Goal: Information Seeking & Learning: Learn about a topic

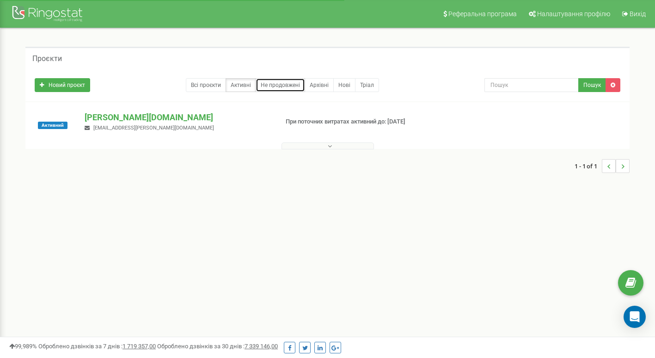
click at [288, 88] on link "Не продовжені" at bounding box center [280, 85] width 49 height 14
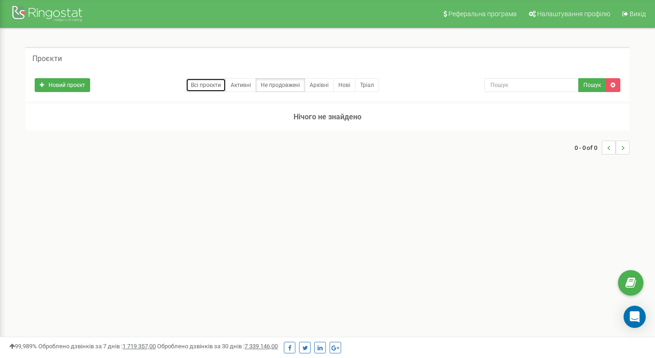
click at [196, 85] on link "Всі проєкти" at bounding box center [206, 85] width 40 height 14
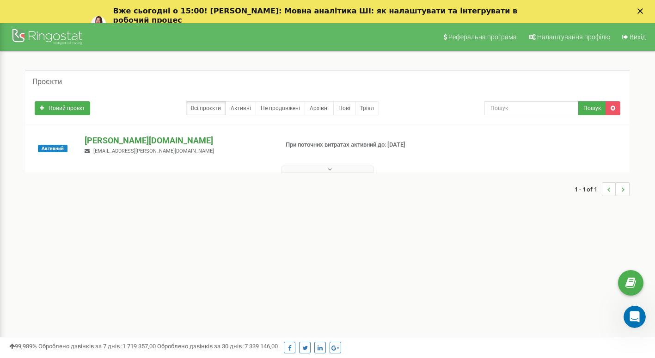
click at [103, 139] on p "[PERSON_NAME][DOMAIN_NAME]" at bounding box center [178, 141] width 186 height 12
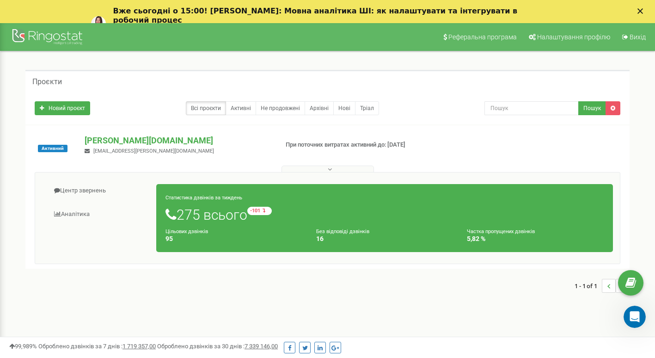
scroll to position [92, 0]
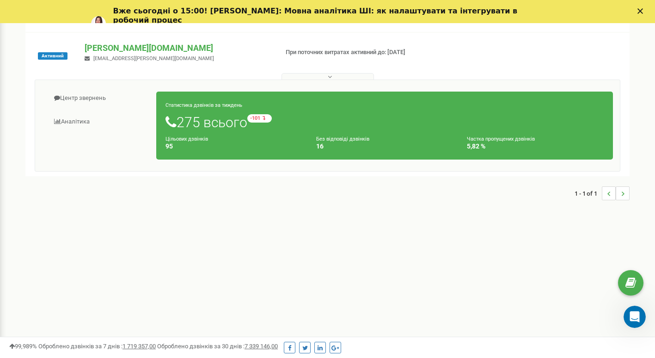
click at [311, 78] on button at bounding box center [327, 76] width 92 height 7
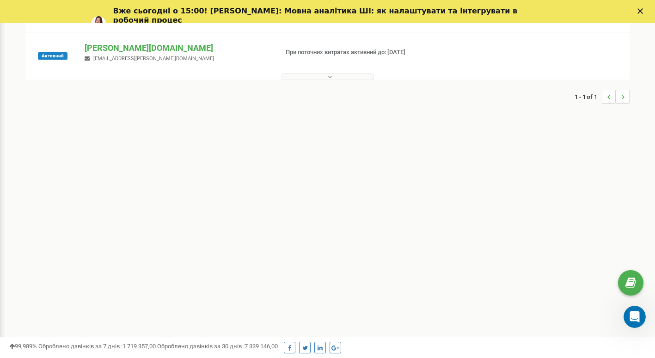
click at [311, 78] on button at bounding box center [327, 76] width 92 height 7
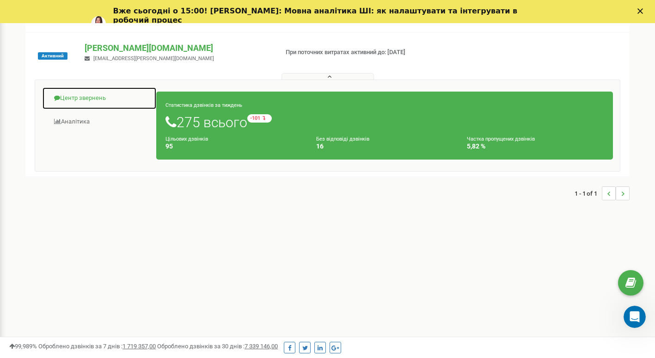
click at [75, 99] on link "Центр звернень" at bounding box center [99, 98] width 115 height 23
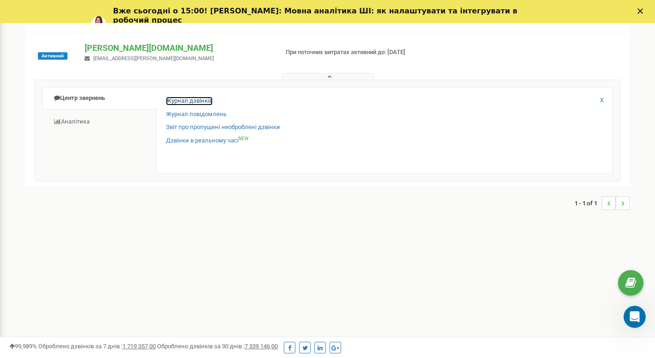
click at [180, 102] on link "Журнал дзвінків" at bounding box center [189, 101] width 47 height 9
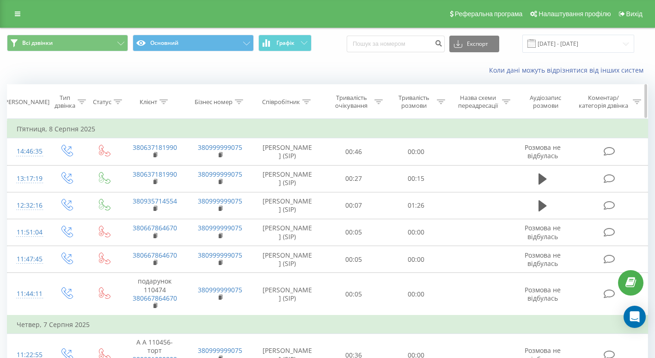
click at [305, 104] on icon at bounding box center [306, 101] width 8 height 5
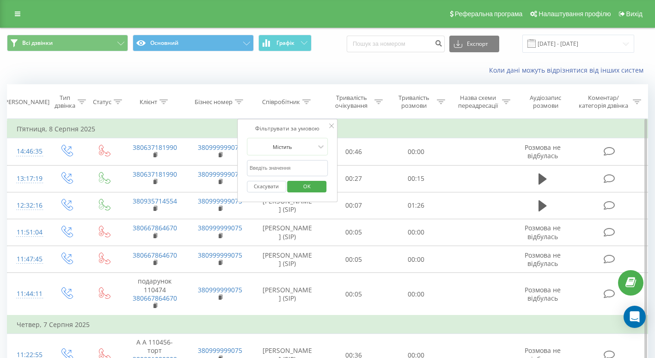
click at [306, 167] on input "text" at bounding box center [287, 168] width 81 height 16
type input "i"
type input "шев"
click button "OK" at bounding box center [306, 187] width 39 height 12
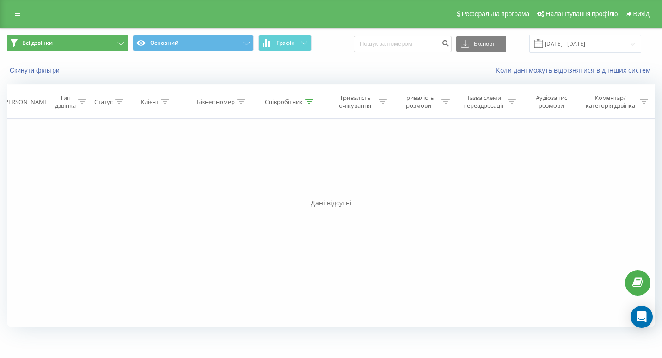
click at [86, 45] on button "Всі дзвінки" at bounding box center [67, 43] width 121 height 17
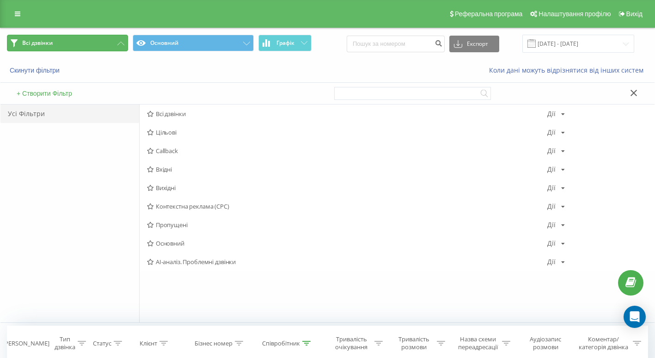
drag, startPoint x: 90, startPoint y: 44, endPoint x: 95, endPoint y: 46, distance: 5.3
click at [91, 45] on button "Всі дзвінки" at bounding box center [67, 43] width 121 height 17
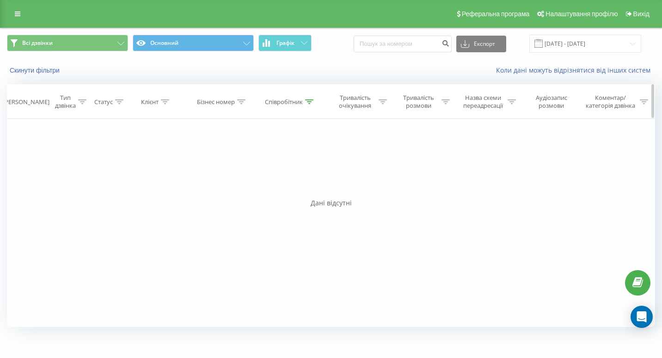
click at [304, 101] on div "Співробітник" at bounding box center [289, 102] width 49 height 8
drag, startPoint x: 273, startPoint y: 185, endPoint x: 275, endPoint y: 179, distance: 7.0
click at [273, 185] on button "Скасувати" at bounding box center [269, 187] width 39 height 12
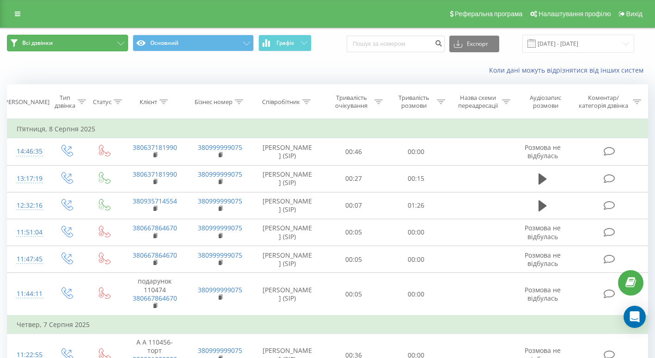
click at [116, 42] on button "Всі дзвінки" at bounding box center [67, 43] width 121 height 17
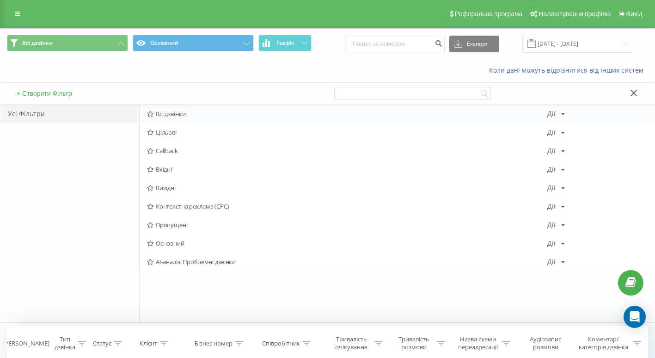
click at [149, 115] on icon at bounding box center [150, 114] width 7 height 6
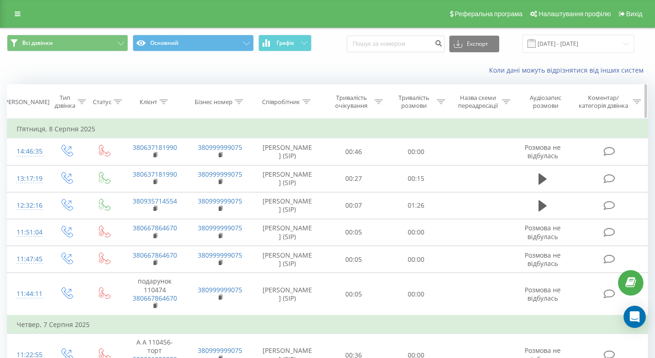
click at [81, 102] on icon at bounding box center [82, 101] width 8 height 5
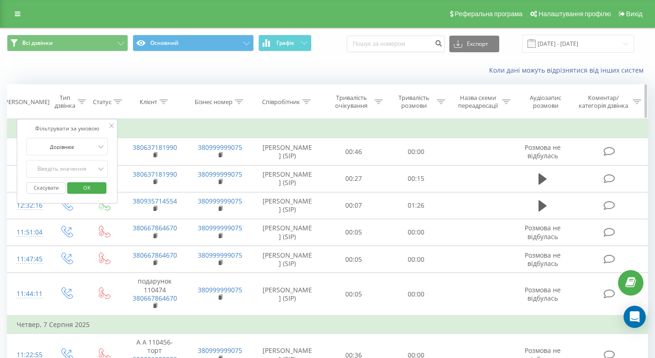
click at [81, 102] on icon at bounding box center [82, 101] width 8 height 5
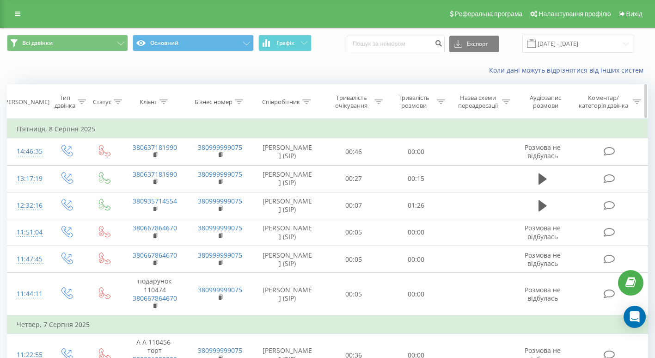
click at [116, 102] on icon at bounding box center [118, 101] width 8 height 5
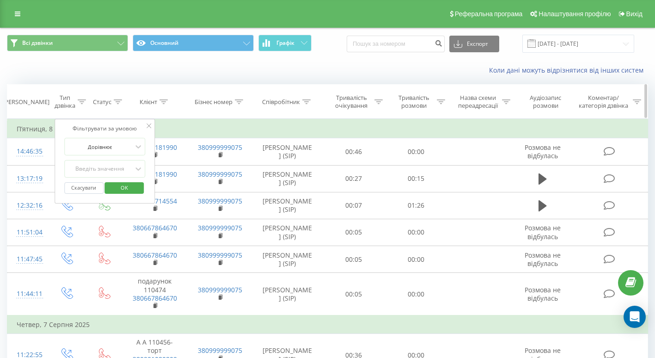
click at [116, 102] on icon at bounding box center [118, 101] width 8 height 5
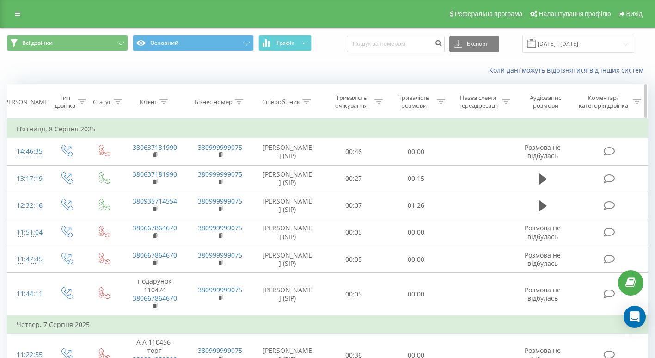
click at [150, 102] on div "Клієнт" at bounding box center [149, 102] width 18 height 8
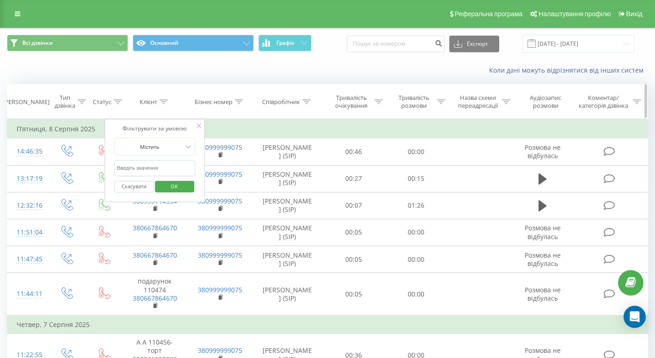
click at [150, 102] on div "Клієнт" at bounding box center [149, 102] width 18 height 8
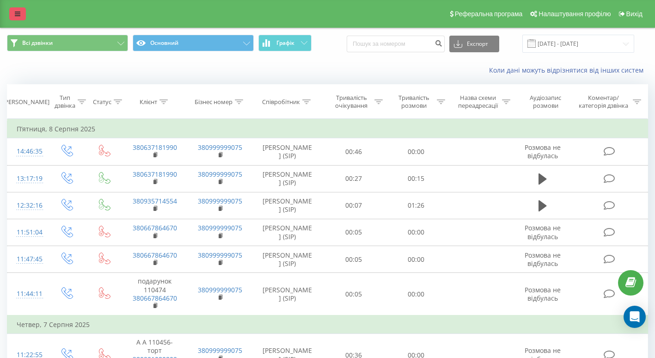
click at [15, 13] on icon at bounding box center [18, 14] width 6 height 6
click at [20, 12] on link at bounding box center [17, 13] width 17 height 13
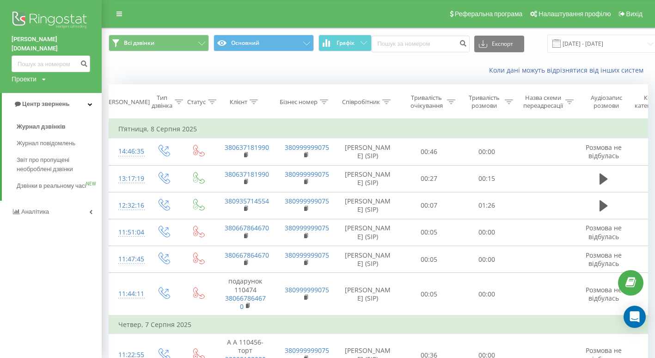
click at [127, 58] on div "Всі дзвінки Основний Графік Експорт .csv .xls .xlsx 19.07.2025 - 19.08.2025" at bounding box center [378, 43] width 552 height 31
click at [146, 72] on div "Коли дані можуть відрізнятися вiд інших систем" at bounding box center [378, 70] width 552 height 22
click at [81, 19] on img at bounding box center [51, 20] width 79 height 23
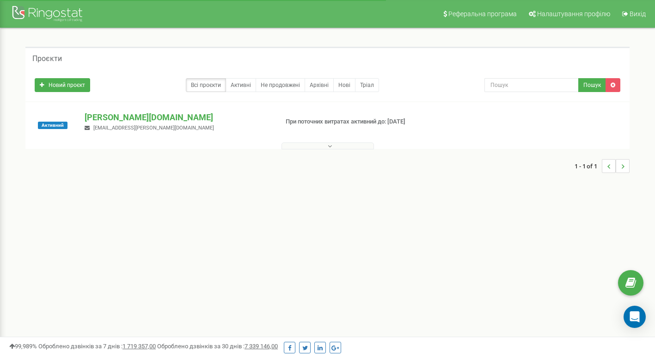
click at [108, 122] on p "[PERSON_NAME][DOMAIN_NAME]" at bounding box center [178, 117] width 186 height 12
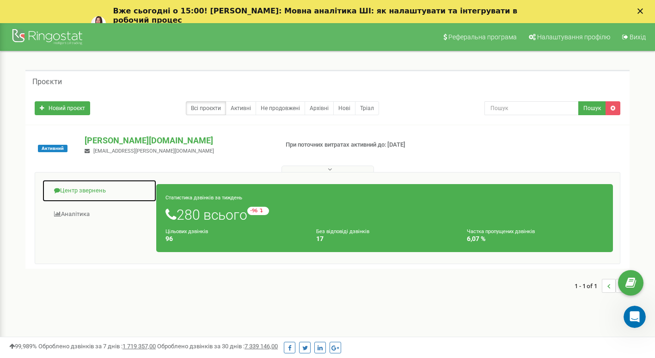
click at [79, 190] on link "Центр звернень" at bounding box center [99, 190] width 115 height 23
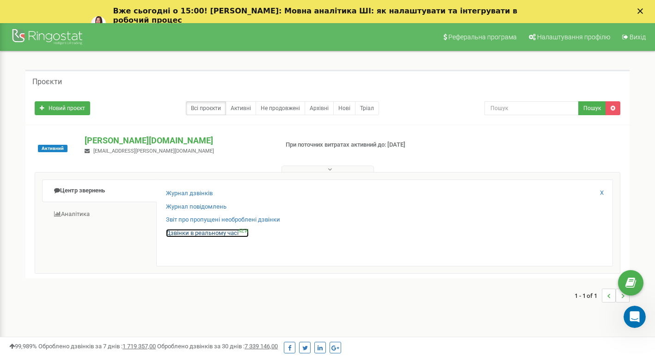
click at [195, 235] on link "Дзвінки в реальному часі NEW" at bounding box center [207, 233] width 83 height 9
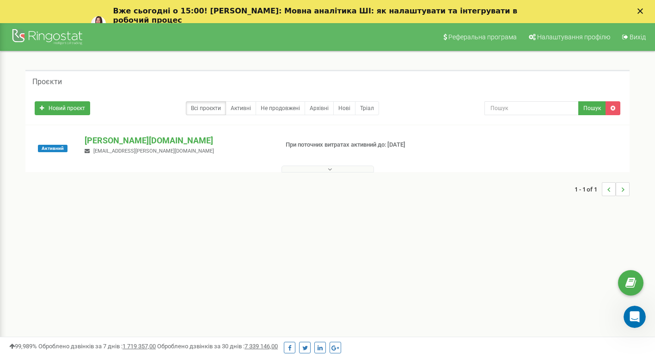
click at [143, 148] on span "voyevodenko.a@goodwine.ua" at bounding box center [153, 151] width 121 height 6
click at [122, 140] on p "[DOMAIN_NAME]" at bounding box center [178, 141] width 186 height 12
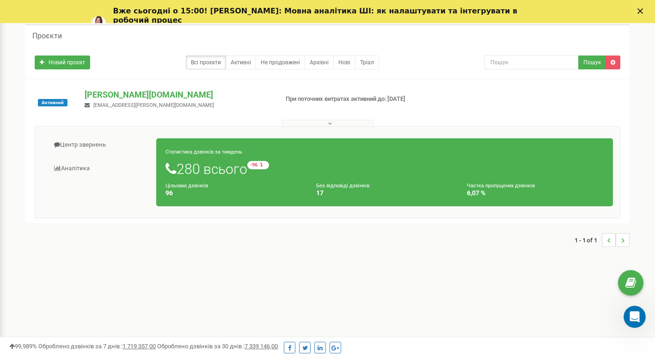
scroll to position [46, 0]
click at [75, 146] on link "Центр звернень" at bounding box center [99, 144] width 115 height 23
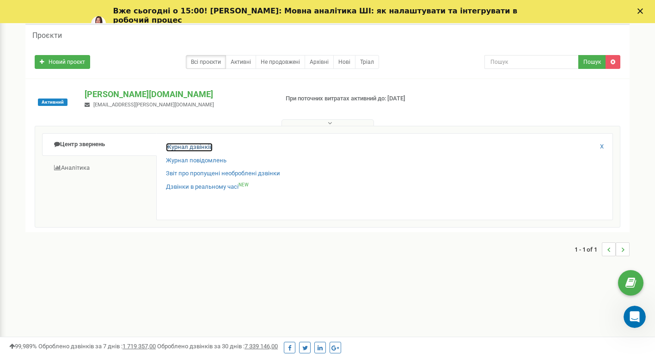
click at [178, 149] on link "Журнал дзвінків" at bounding box center [189, 147] width 47 height 9
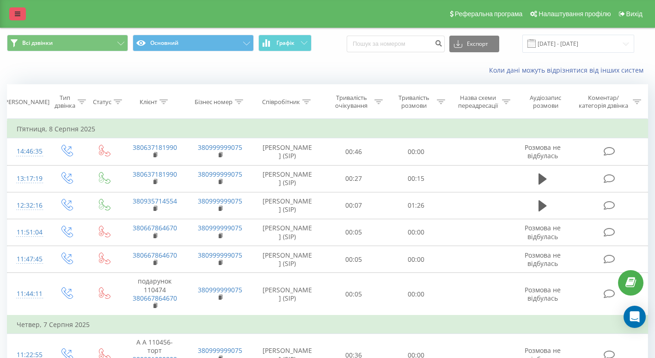
click at [20, 13] on link at bounding box center [17, 13] width 17 height 13
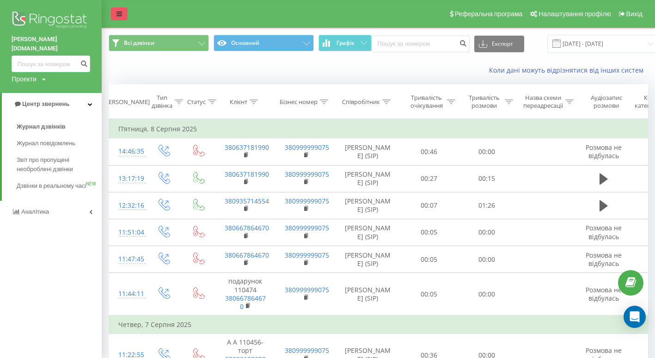
click at [20, 13] on img at bounding box center [51, 20] width 79 height 23
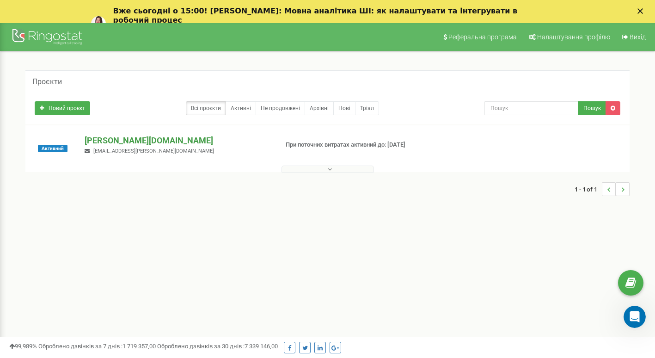
click at [110, 142] on p "[PERSON_NAME][DOMAIN_NAME]" at bounding box center [178, 141] width 186 height 12
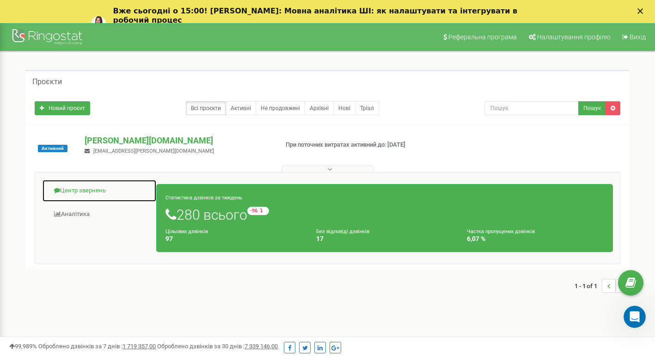
click at [84, 190] on link "Центр звернень" at bounding box center [99, 190] width 115 height 23
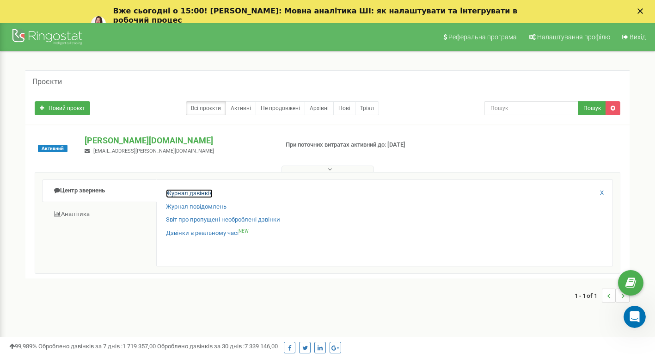
click at [183, 193] on link "Журнал дзвінків" at bounding box center [189, 193] width 47 height 9
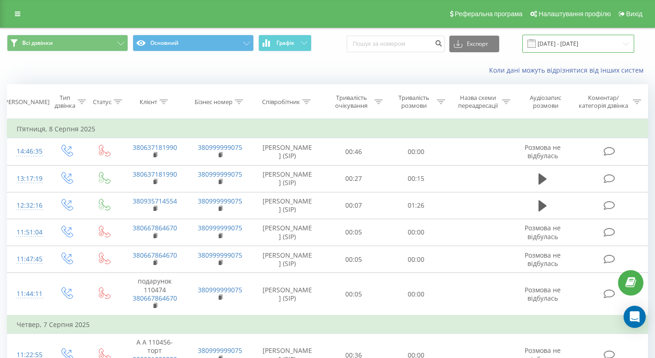
click at [614, 48] on input "[DATE] - [DATE]" at bounding box center [578, 44] width 112 height 18
click at [312, 73] on div "Коли дані можуть відрізнятися вiд інших систем" at bounding box center [450, 70] width 409 height 9
click at [189, 45] on button "Основний" at bounding box center [193, 43] width 121 height 17
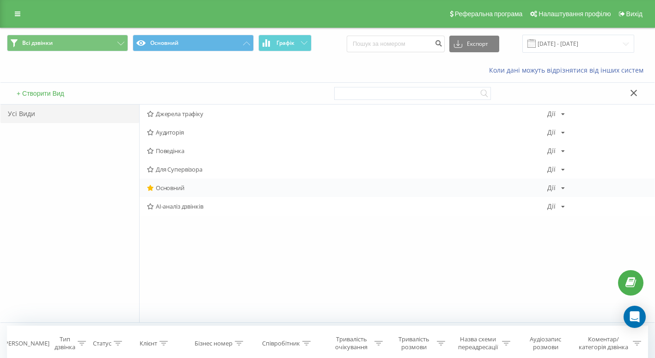
click at [178, 187] on span "Основний" at bounding box center [347, 187] width 400 height 6
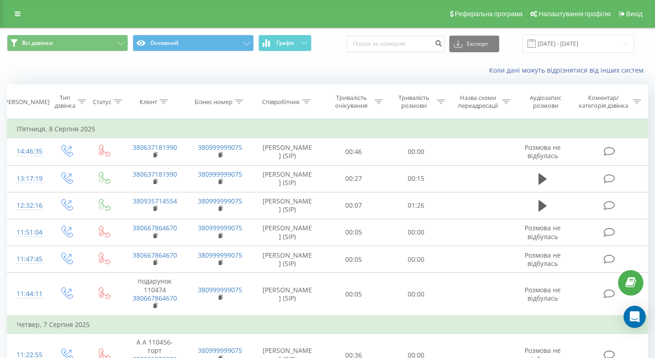
click at [318, 40] on span "Всі дзвінки Основний Графік" at bounding box center [164, 44] width 314 height 18
click at [297, 41] on button "Графік" at bounding box center [284, 43] width 53 height 17
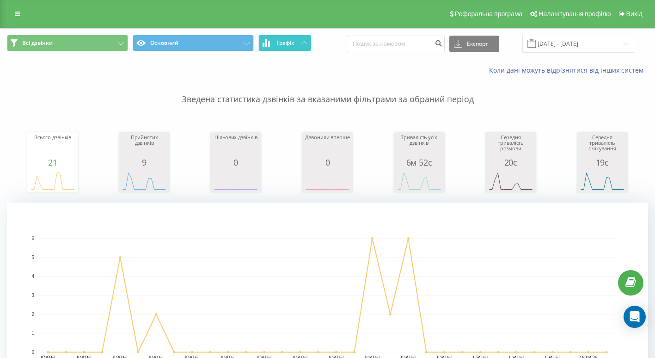
click at [302, 45] on button "Графік" at bounding box center [284, 43] width 53 height 17
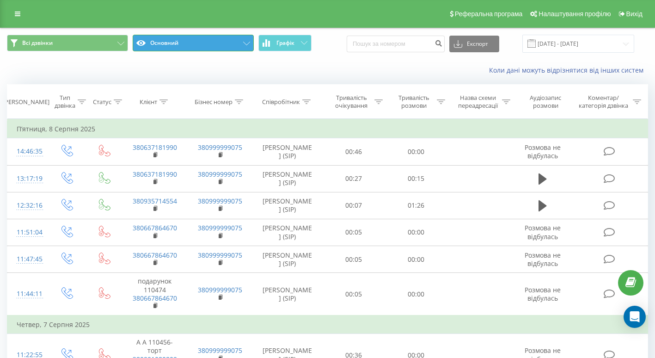
click at [223, 45] on button "Основний" at bounding box center [193, 43] width 121 height 17
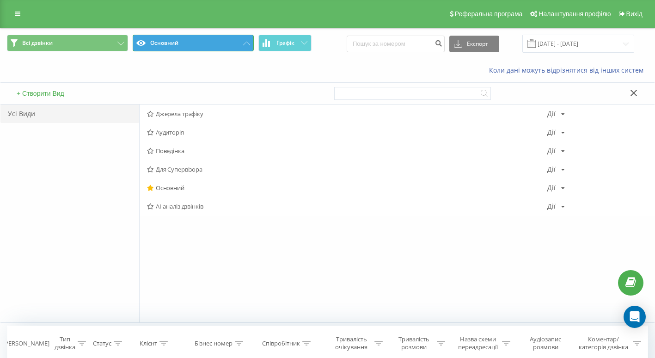
click at [241, 37] on button "Основний" at bounding box center [193, 43] width 121 height 17
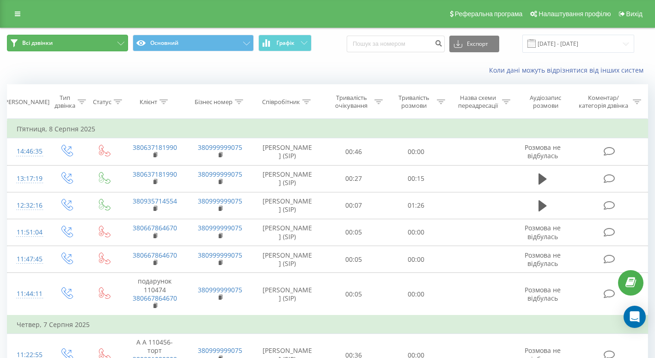
click at [116, 39] on button "Всі дзвінки" at bounding box center [67, 43] width 121 height 17
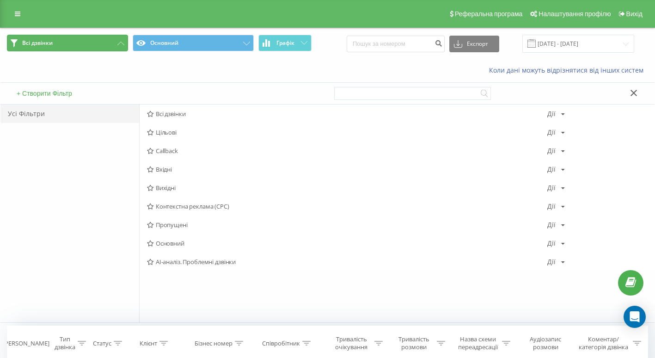
click at [122, 44] on icon at bounding box center [120, 44] width 7 height 4
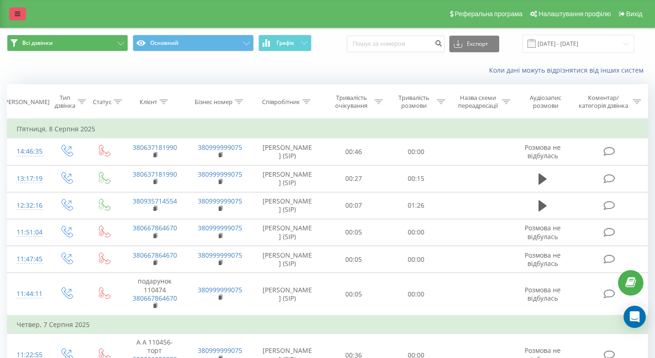
drag, startPoint x: 18, startPoint y: 12, endPoint x: 22, endPoint y: 18, distance: 6.4
click at [18, 12] on icon at bounding box center [18, 14] width 6 height 6
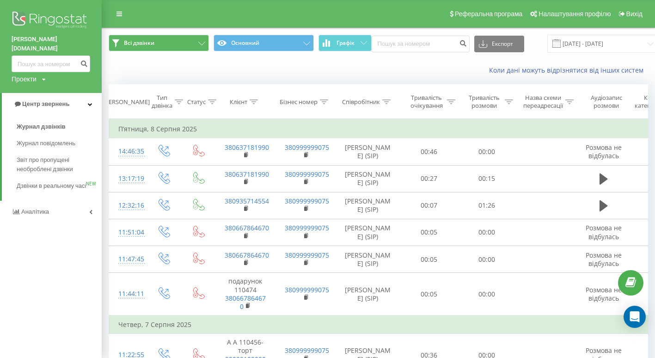
click at [30, 22] on img at bounding box center [51, 20] width 79 height 23
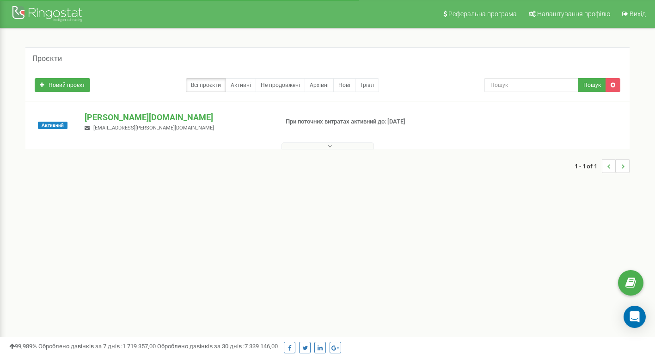
click at [142, 127] on span "[EMAIL_ADDRESS][PERSON_NAME][DOMAIN_NAME]" at bounding box center [153, 128] width 121 height 6
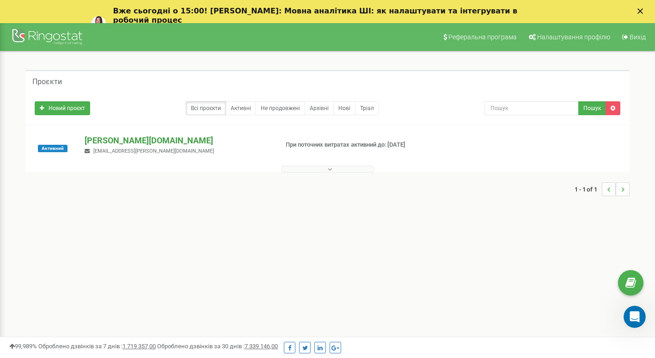
click at [121, 142] on p "[PERSON_NAME][DOMAIN_NAME]" at bounding box center [178, 141] width 186 height 12
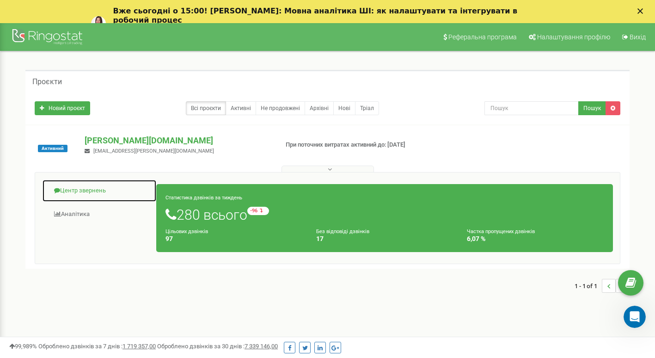
click at [67, 191] on link "Центр звернень" at bounding box center [99, 190] width 115 height 23
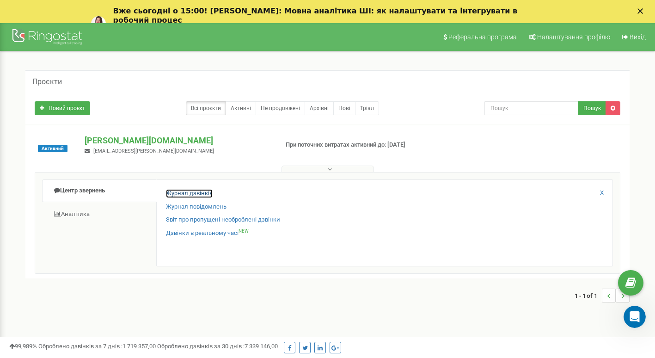
click at [177, 192] on link "Журнал дзвінків" at bounding box center [189, 193] width 47 height 9
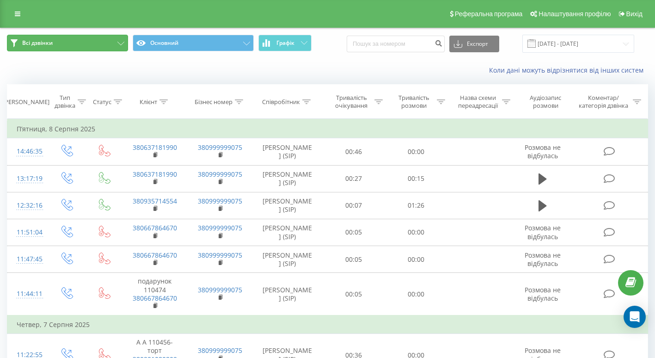
click at [103, 43] on button "Всі дзвінки" at bounding box center [67, 43] width 121 height 17
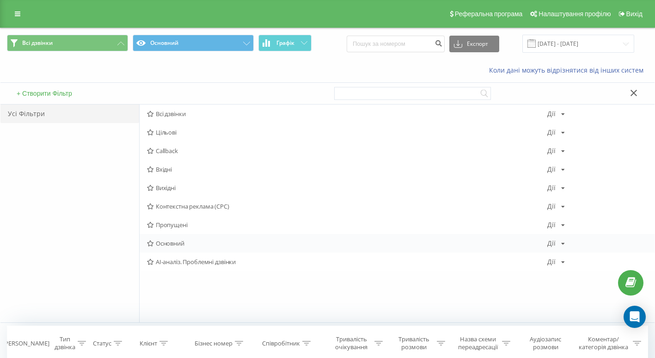
click at [183, 242] on span "Основний" at bounding box center [347, 243] width 400 height 6
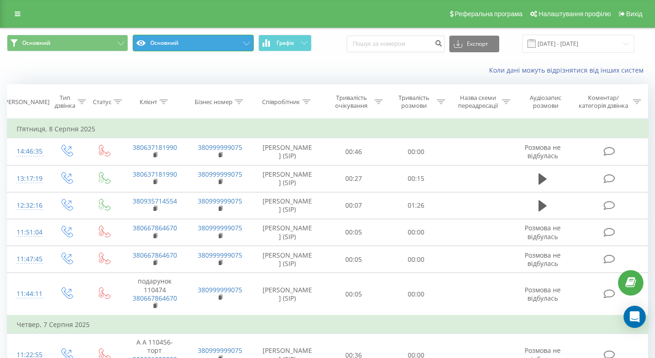
click at [236, 42] on button "Основний" at bounding box center [193, 43] width 121 height 17
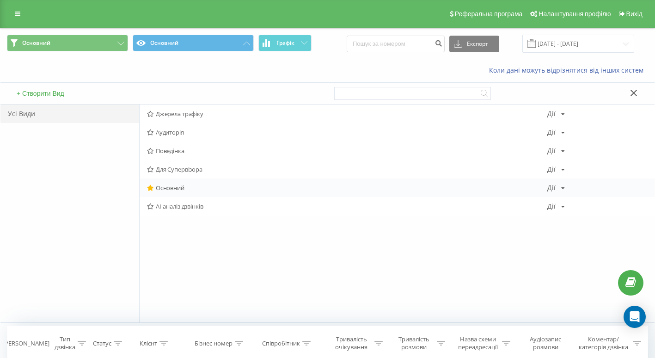
click at [176, 189] on span "Основний" at bounding box center [347, 187] width 400 height 6
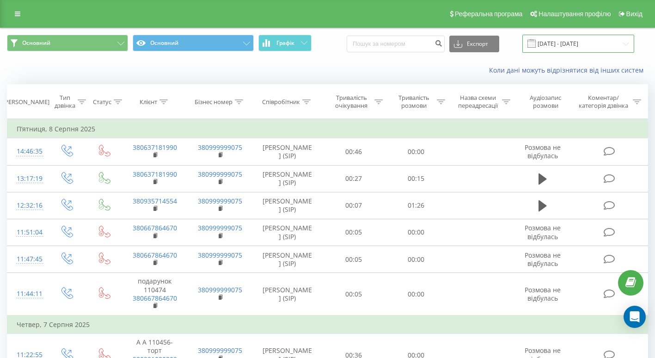
click at [628, 41] on input "[DATE] - [DATE]" at bounding box center [578, 44] width 112 height 18
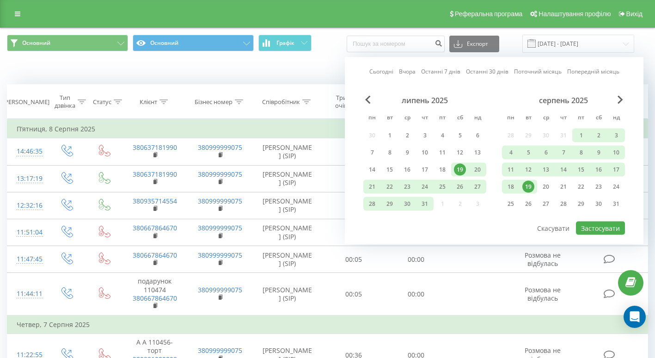
click at [328, 69] on div "Коли дані можуть відрізнятися вiд інших систем" at bounding box center [450, 70] width 409 height 9
